Goal: Information Seeking & Learning: Learn about a topic

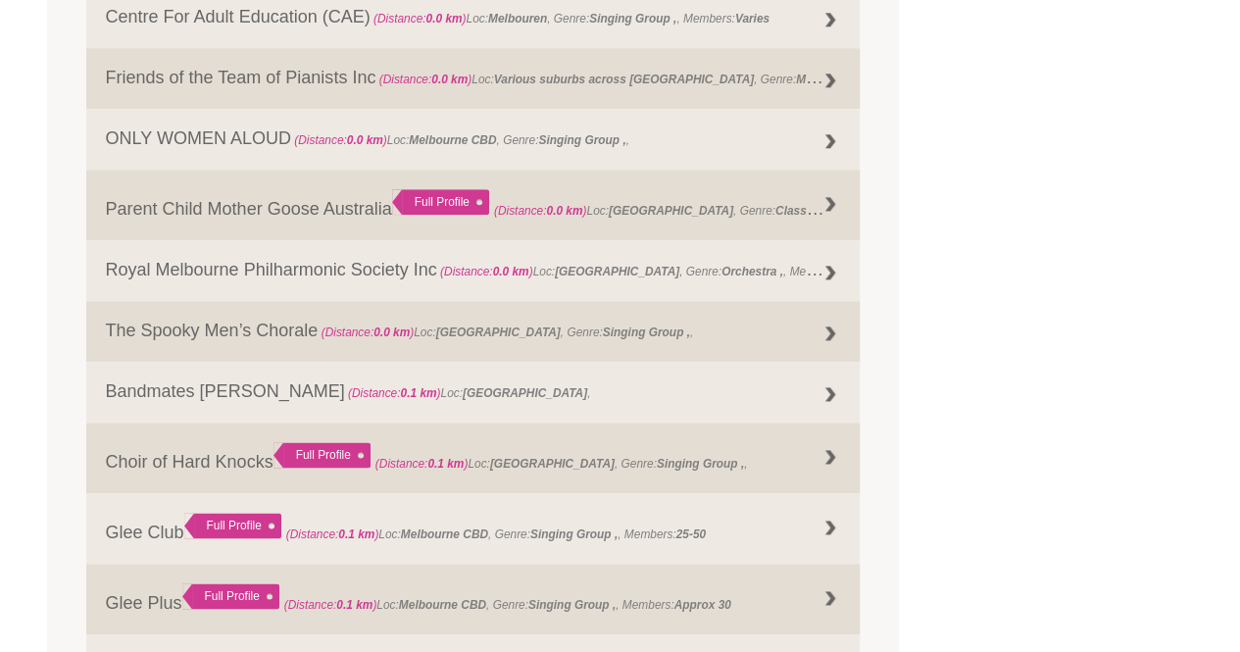
scroll to position [1015, 0]
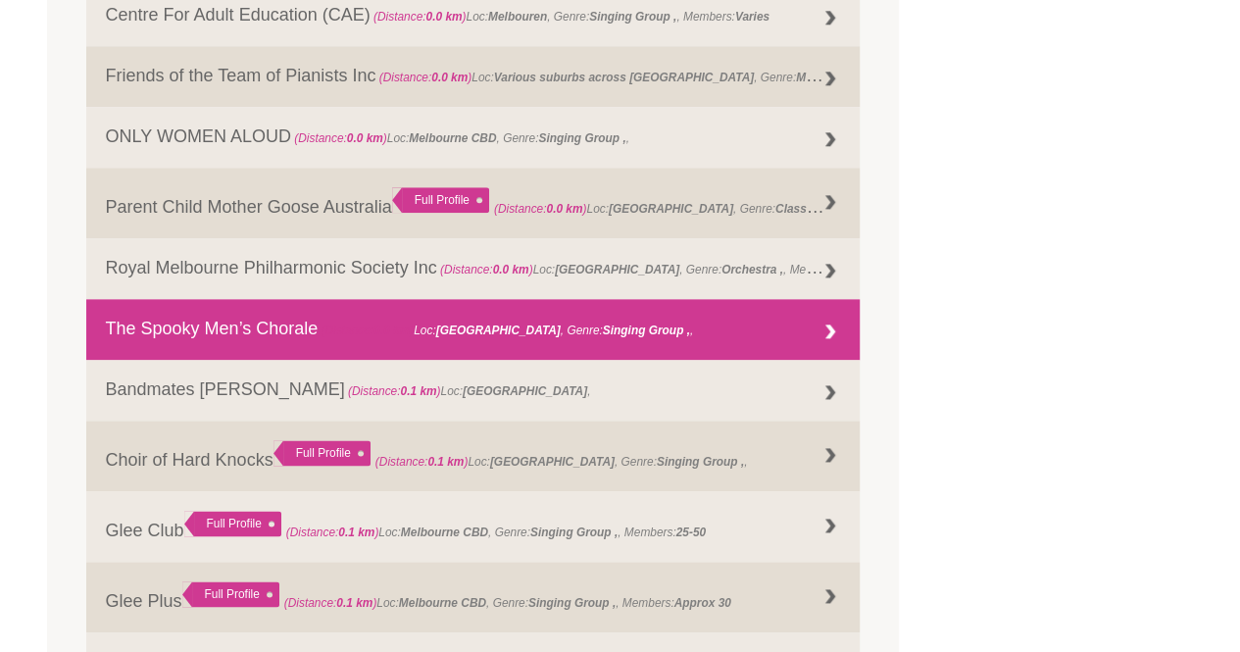
click at [834, 335] on div at bounding box center [829, 332] width 39 height 39
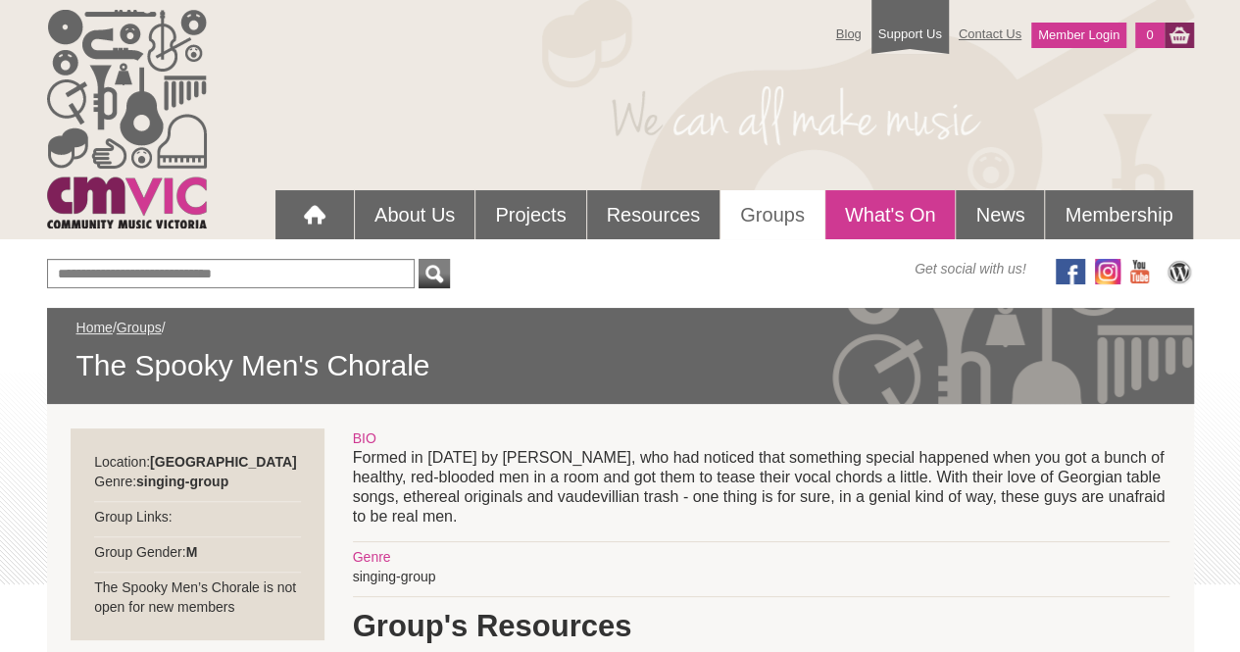
click at [891, 202] on link "What's On" at bounding box center [890, 214] width 130 height 49
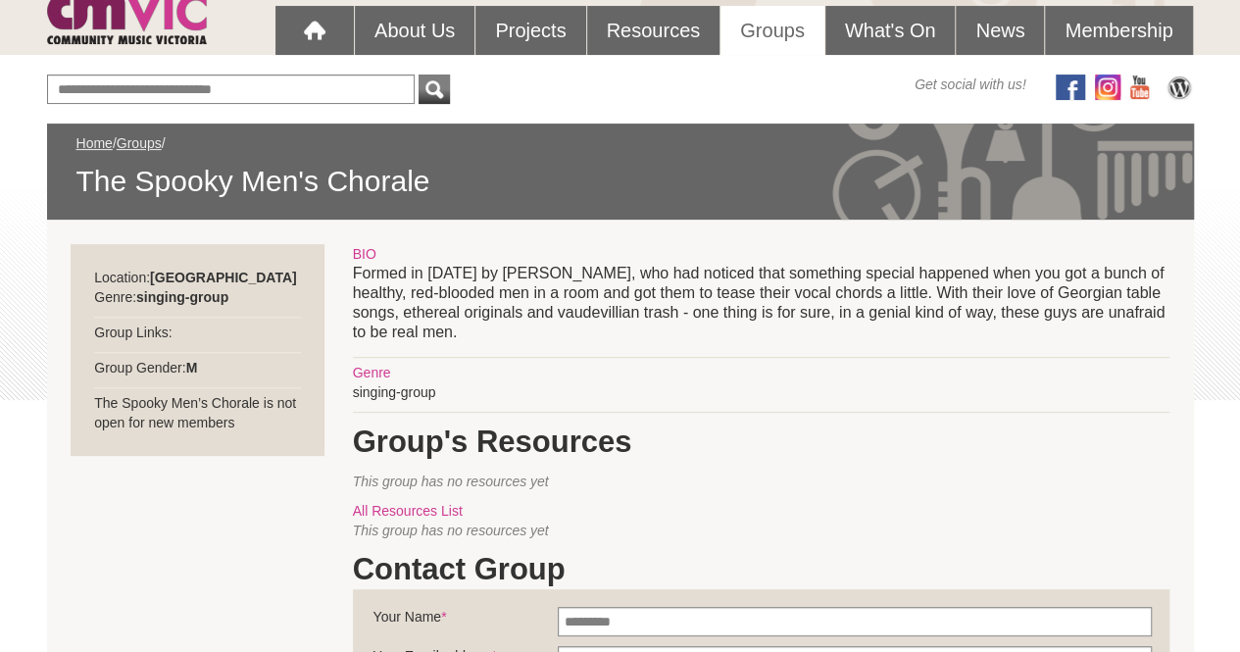
scroll to position [182, 0]
